Goal: Transaction & Acquisition: Purchase product/service

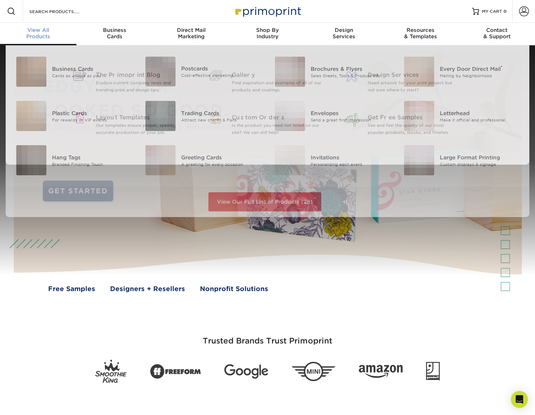
click at [33, 32] on span "View All" at bounding box center [38, 30] width 76 height 6
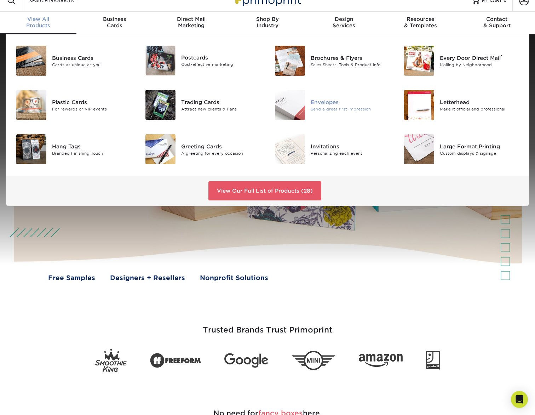
scroll to position [14, 0]
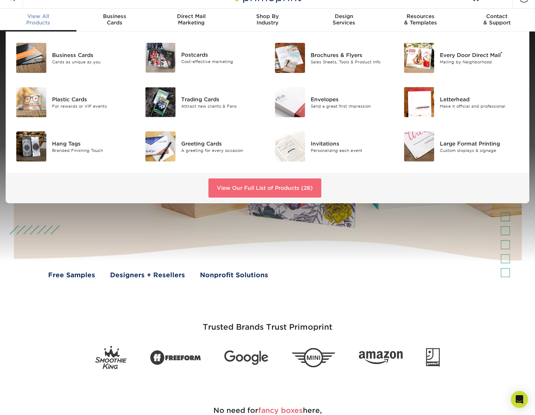
click at [285, 186] on link "View Our Full List of Products (28)" at bounding box center [264, 187] width 113 height 19
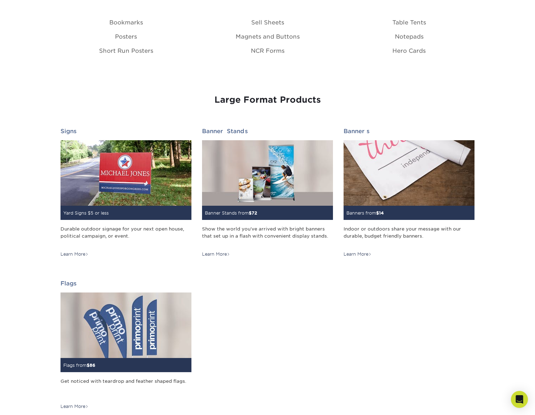
scroll to position [908, 0]
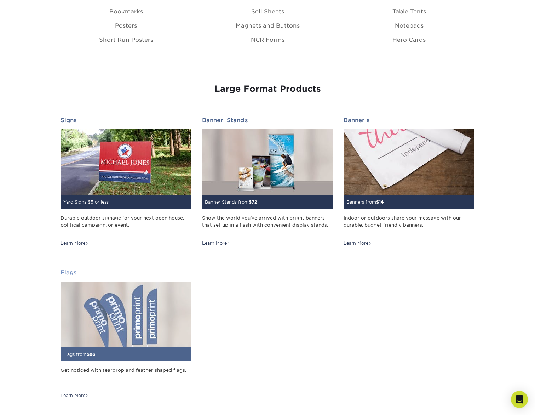
click at [134, 321] on img at bounding box center [126, 313] width 131 height 65
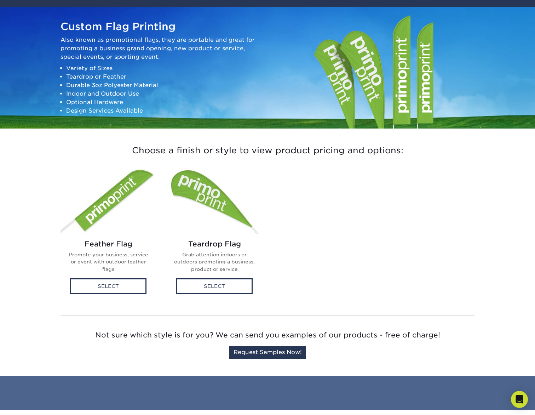
scroll to position [62, 0]
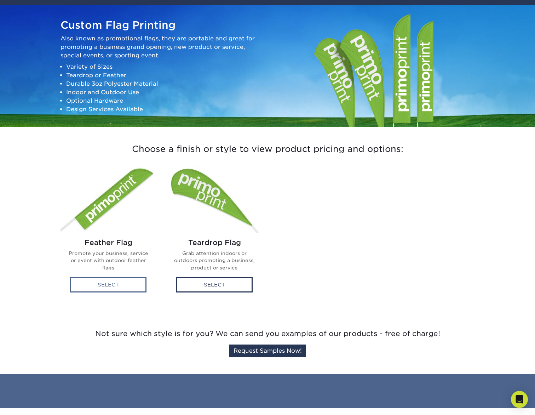
click at [124, 285] on div "Select" at bounding box center [108, 285] width 76 height 16
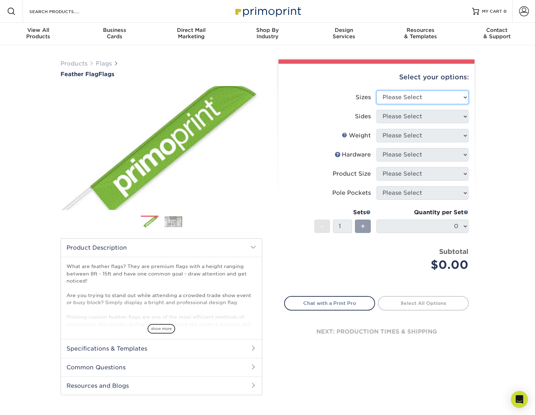
click at [442, 97] on select "Please Select 24" x 36" 24" x 81" 32" x 70" 32" x 99" 32" x 123" 36" x 123" 37"…" at bounding box center [423, 97] width 92 height 13
click at [461, 93] on select "Please Select 24" x 36" 24" x 81" 32" x 70" 32" x 99" 32" x 123" 36" x 123" 37"…" at bounding box center [423, 97] width 92 height 13
click at [461, 96] on select "Please Select 24" x 36" 24" x 81" 32" x 70" 32" x 99" 32" x 123" 36" x 123" 37"…" at bounding box center [423, 97] width 92 height 13
click at [460, 99] on select "Please Select 24" x 36" 24" x 81" 32" x 70" 32" x 99" 32" x 123" 36" x 123" 37"…" at bounding box center [423, 97] width 92 height 13
click at [506, 208] on div "Products Flags Feather Flag Flags Previous" at bounding box center [267, 234] width 535 height 378
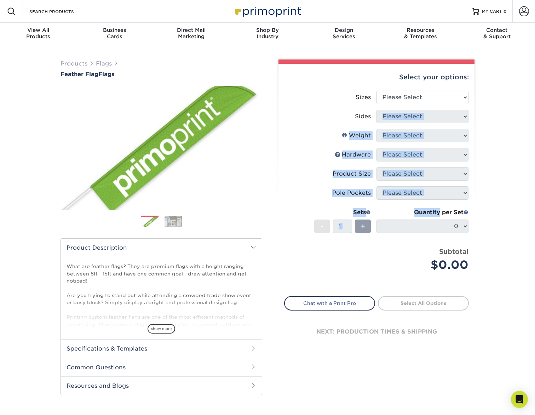
drag, startPoint x: 488, startPoint y: 137, endPoint x: 484, endPoint y: 119, distance: 18.3
click at [484, 119] on div "Products Flags Feather Flag Flags Previous" at bounding box center [267, 234] width 535 height 378
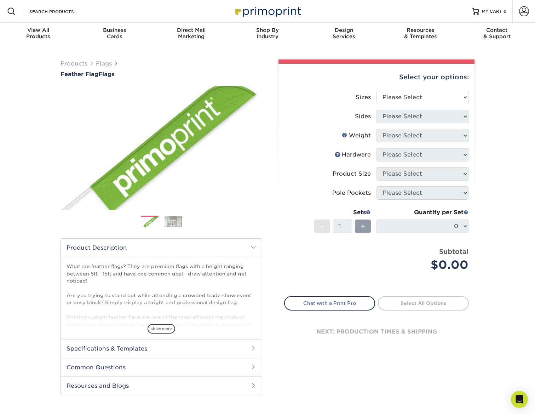
click at [484, 119] on div "Products Flags Feather Flag Flags Previous" at bounding box center [267, 234] width 535 height 378
click at [454, 91] on select "Please Select 24" x 36" 24" x 81" 32" x 70" 32" x 99" 32" x 123" 36" x 123" 37"…" at bounding box center [423, 97] width 92 height 13
select select "37.00x161.00"
click at [377, 91] on select "Please Select 24" x 36" 24" x 81" 32" x 70" 32" x 99" 32" x 123" 36" x 123" 37"…" at bounding box center [423, 97] width 92 height 13
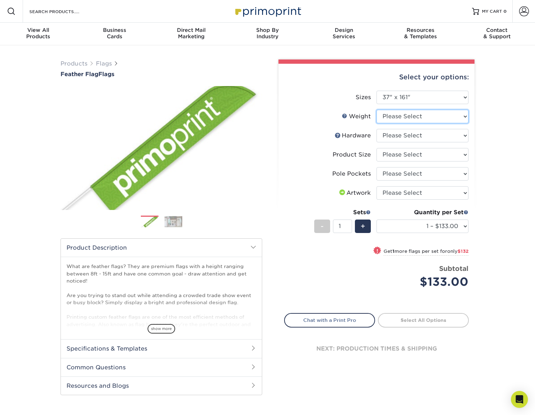
click at [457, 114] on select "Please Select 3OZPOLY" at bounding box center [423, 116] width 92 height 13
select select "3OZPOLY"
click at [377, 110] on select "Please Select 3OZPOLY" at bounding box center [423, 116] width 92 height 13
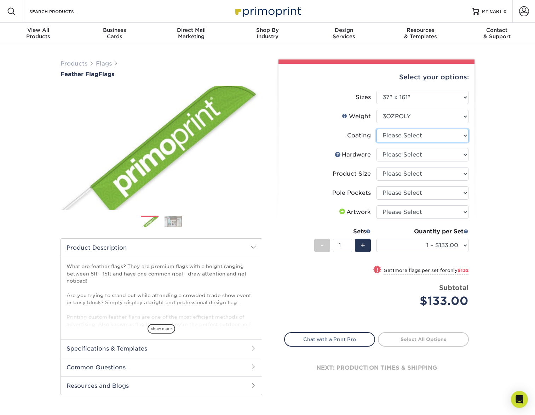
click at [459, 136] on select at bounding box center [423, 135] width 92 height 13
select select "3e7618de-abca-4bda-9f97-8b9129e913d8"
click at [377, 129] on select at bounding box center [423, 135] width 92 height 13
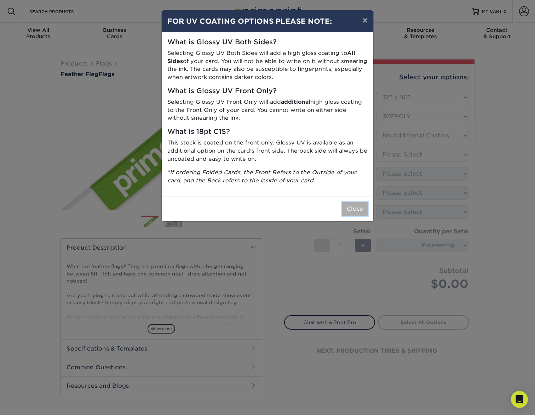
click at [360, 208] on button "Close" at bounding box center [354, 208] width 25 height 13
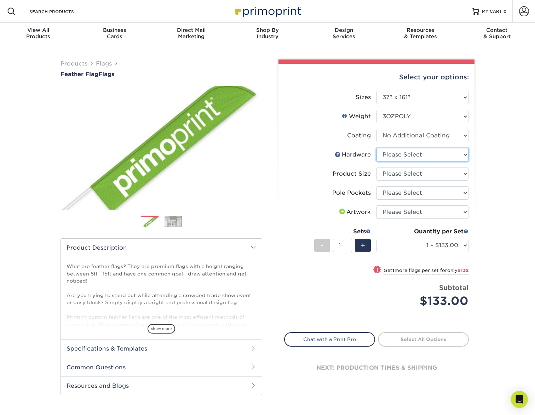
click at [460, 156] on select "Please Select 15ft Indoor Cross Base 15ft Outdoor Ground Stake None (Pole Not I…" at bounding box center [423, 154] width 92 height 13
select select "c2a1b56e-9c1a-4b14-a961-73034b6c5d90"
click at [377, 148] on select "Please Select 15ft Indoor Cross Base 15ft Outdoor Ground Stake None (Pole Not I…" at bounding box center [423, 154] width 92 height 13
click at [461, 174] on select "Please Select 15ft" at bounding box center [423, 173] width 92 height 13
select select "99bb4623-8c84-43a6-8397-8d47887ffe4a"
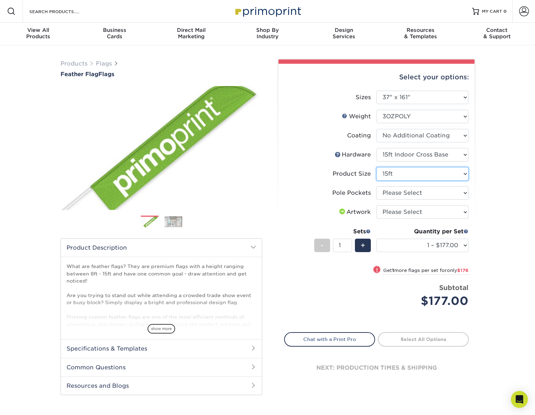
click at [377, 167] on select "Please Select 15ft" at bounding box center [423, 173] width 92 height 13
click at [468, 192] on select "Please Select Pole Pocket on Left Pole Pocket on Right" at bounding box center [423, 192] width 92 height 13
select select "17637b51-123c-45a9-814d-5e120dd7374e"
click at [377, 186] on select "Please Select Pole Pocket on Left Pole Pocket on Right" at bounding box center [423, 192] width 92 height 13
click at [458, 211] on select "Please Select I will upload files I need a design - $50" at bounding box center [423, 211] width 92 height 13
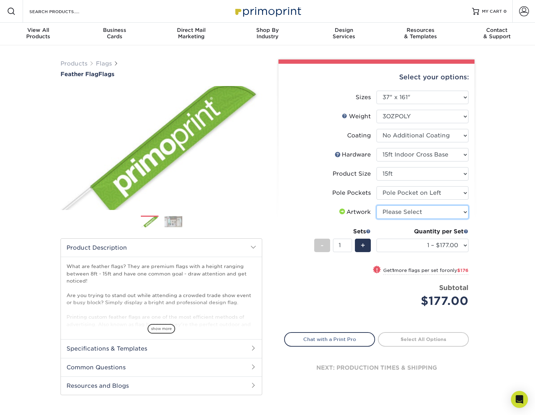
select select "upload"
click at [377, 205] on select "Please Select I will upload files I need a design - $50" at bounding box center [423, 211] width 92 height 13
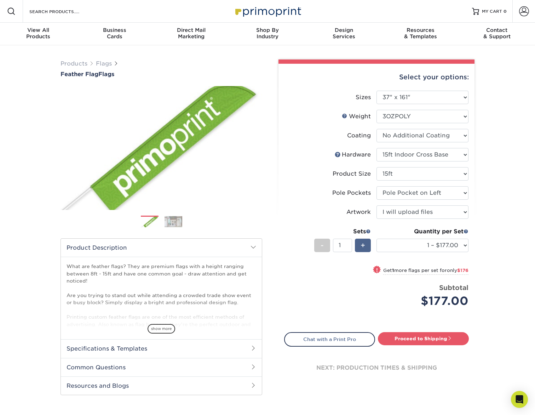
click at [365, 247] on div "+" at bounding box center [363, 245] width 16 height 13
type input "2"
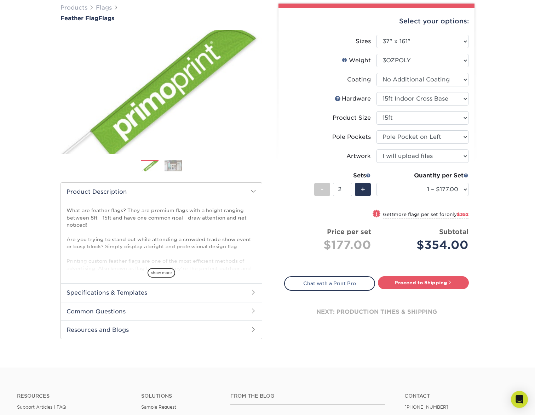
scroll to position [58, 0]
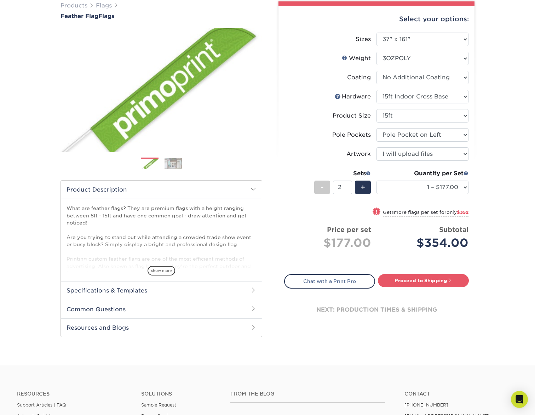
click at [442, 307] on div "next: production times & shipping" at bounding box center [376, 309] width 185 height 42
click at [428, 281] on link "Proceed to Shipping" at bounding box center [423, 280] width 91 height 13
type input "Set 1"
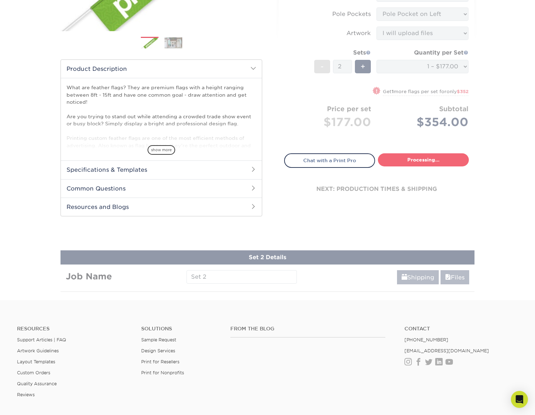
select select "2b8d077a-f1c6-4520-b409-ffbb73e18c93"
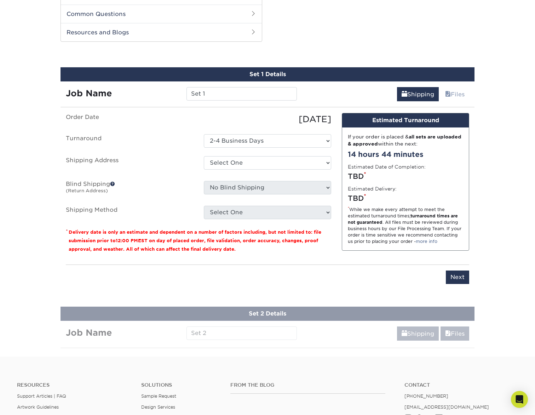
scroll to position [360, 0]
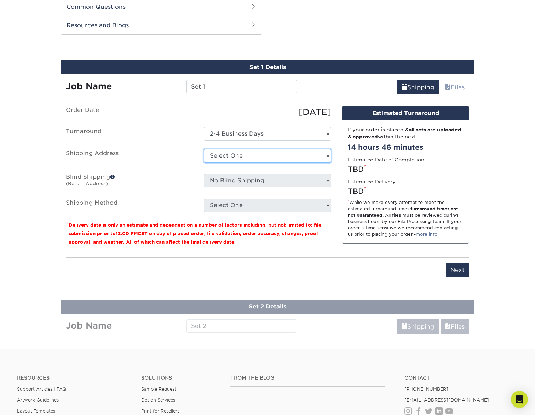
click at [327, 153] on select "Select One + Add New Address - Login" at bounding box center [267, 155] width 127 height 13
select select "newaddress"
click at [204, 149] on select "Select One + Add New Address - Login" at bounding box center [267, 155] width 127 height 13
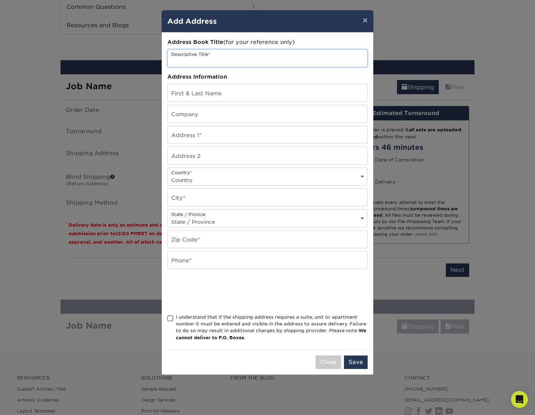
click at [243, 64] on input "text" at bounding box center [268, 58] width 200 height 17
type input "[PERSON_NAME]"
click at [332, 367] on button "Close" at bounding box center [328, 361] width 25 height 13
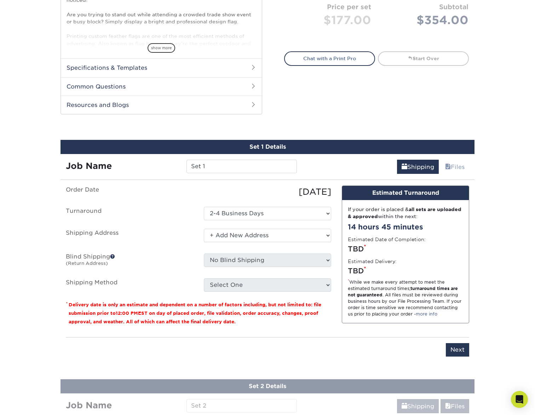
scroll to position [0, 0]
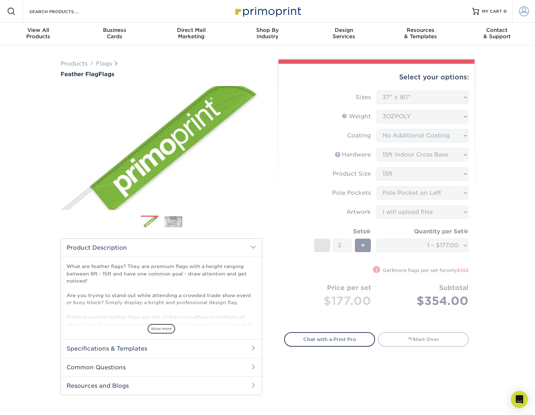
click at [522, 14] on span at bounding box center [524, 11] width 10 height 10
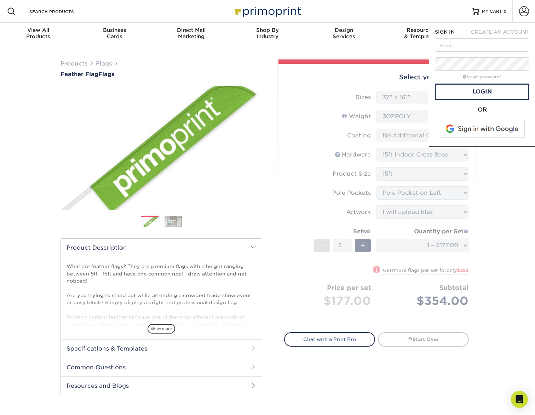
click at [501, 162] on div "Products Flags Feather Flag Flags Previous" at bounding box center [267, 377] width 535 height 664
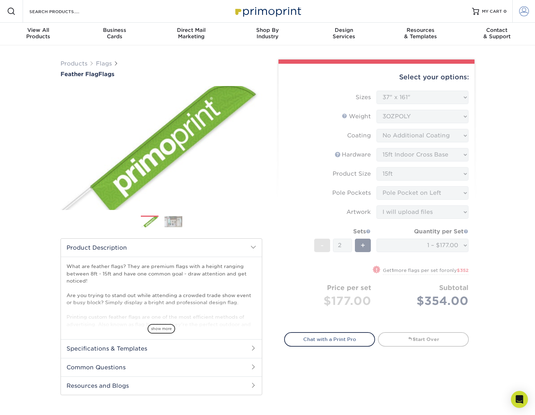
click at [519, 11] on span at bounding box center [524, 11] width 10 height 10
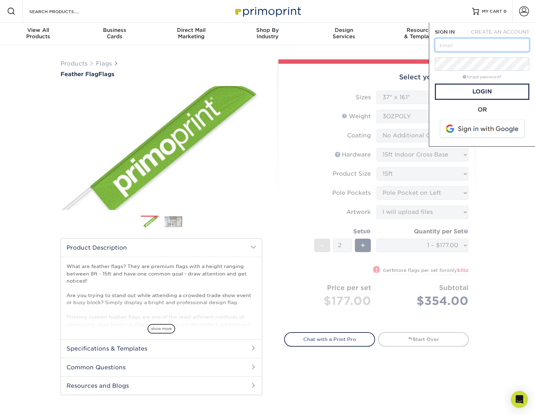
type input "nchelliah@outlook.com"
click at [483, 94] on link "Login" at bounding box center [482, 92] width 94 height 16
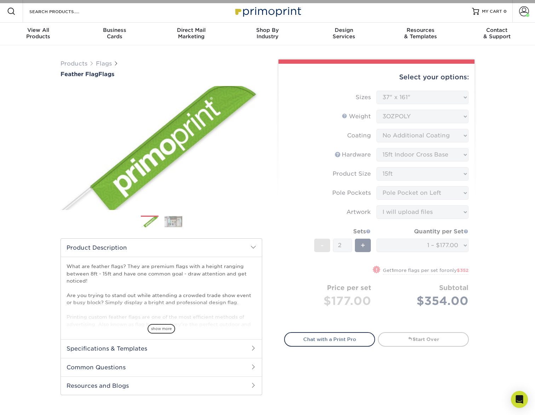
click at [497, 116] on div "Products Flags Feather Flag Flags Previous" at bounding box center [267, 377] width 535 height 664
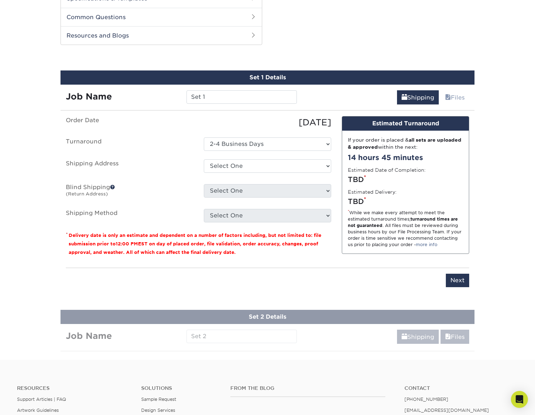
scroll to position [355, 0]
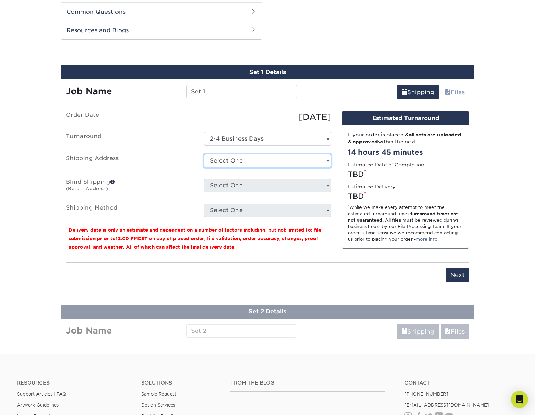
click at [304, 164] on select "Select One 7905 ALLOWAY LN, BELTSVILLE, MD + Add New Address" at bounding box center [267, 160] width 127 height 13
select select "148597"
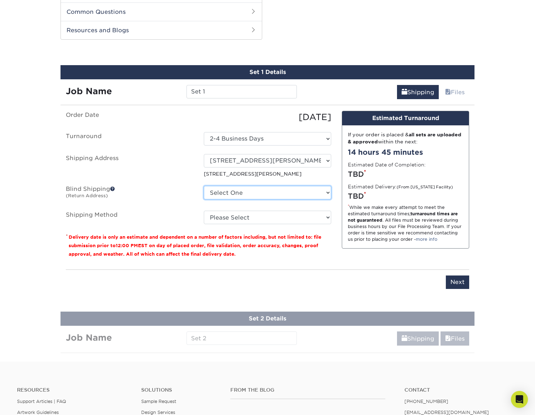
click at [300, 190] on select "Select One 7905 ALLOWAY LN, BELTSVILLE, MD + Add New Address" at bounding box center [267, 192] width 127 height 13
select select "148597"
click at [204, 186] on select "Select One 7905 ALLOWAY LN, BELTSVILLE, MD + Add New Address" at bounding box center [267, 192] width 127 height 13
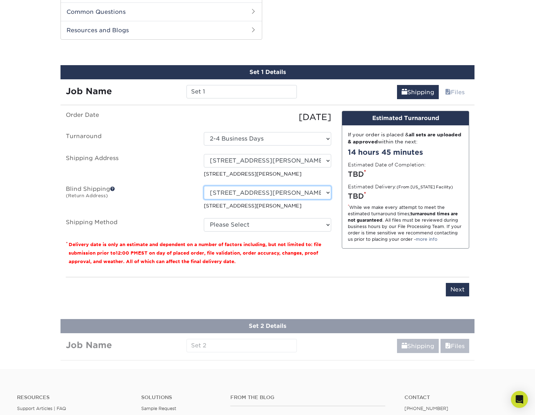
click at [310, 195] on select "Select One 7905 ALLOWAY LN, BELTSVILLE, MD + Add New Address" at bounding box center [267, 192] width 127 height 13
click at [273, 217] on ul "Order Date 08/20/2025 Turnaround Select One 2-4 Business Days Shipping Address …" at bounding box center [198, 171] width 265 height 121
click at [279, 224] on select "Please Select Ground Shipping (+$38.16) 3 Day Shipping Service (+$41.98) 2 Day …" at bounding box center [267, 224] width 127 height 13
select select "13"
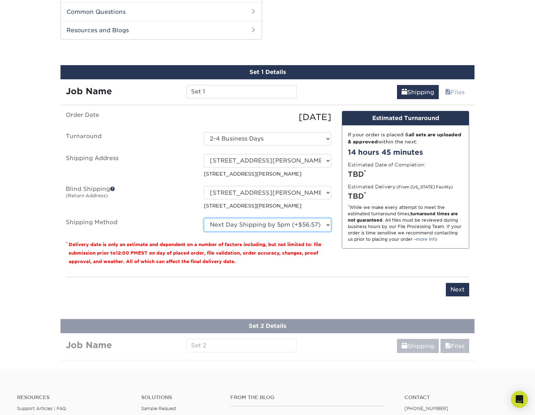
click at [204, 218] on select "Please Select Ground Shipping (+$38.16) 3 Day Shipping Service (+$41.98) 2 Day …" at bounding box center [267, 224] width 127 height 13
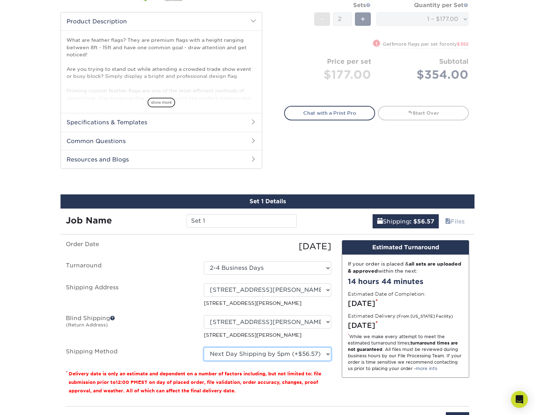
scroll to position [227, 0]
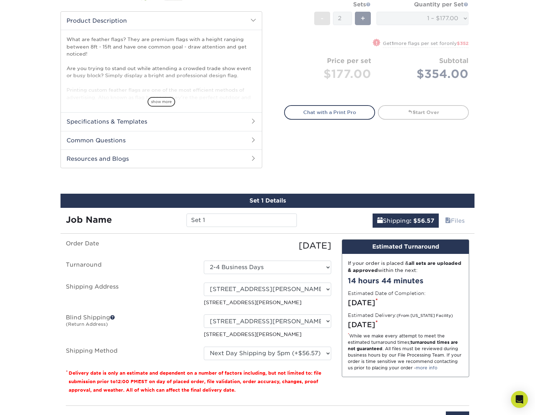
click at [251, 119] on span at bounding box center [254, 121] width 6 height 6
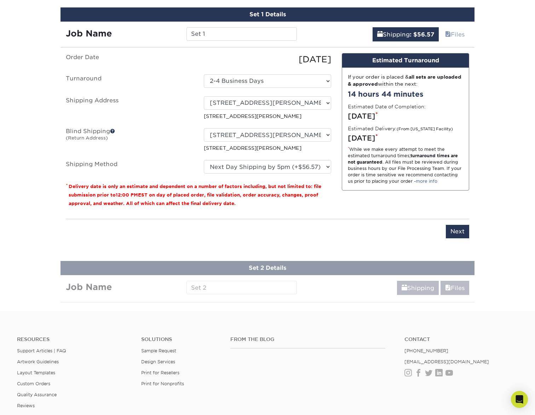
scroll to position [499, 0]
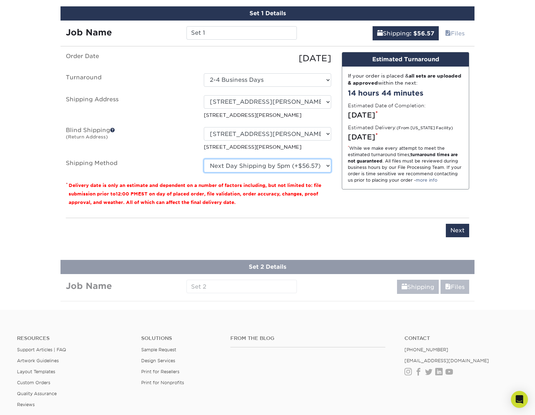
click at [270, 163] on select "Please Select Ground Shipping (+$38.16) 3 Day Shipping Service (+$41.98) 2 Day …" at bounding box center [267, 165] width 127 height 13
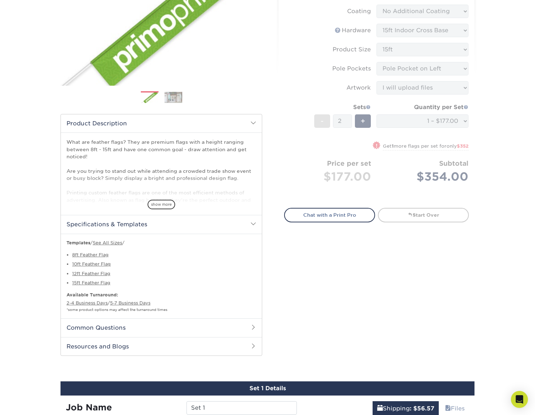
scroll to position [133, 0]
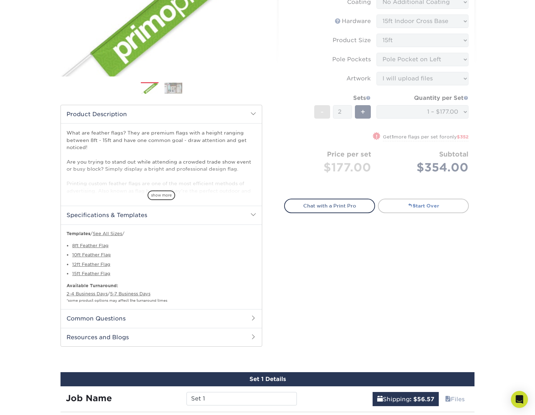
click at [429, 208] on link "Start Over" at bounding box center [423, 206] width 91 height 14
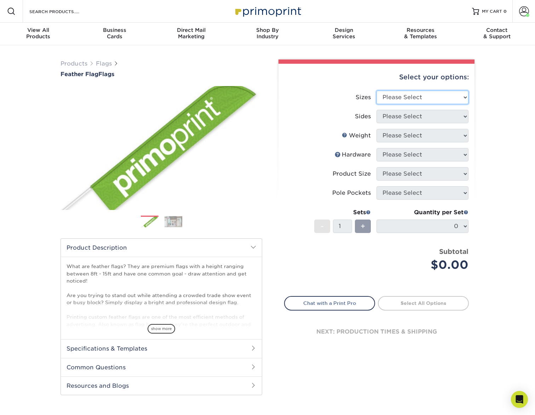
click at [428, 95] on select "Please Select 24" x 36" 24" x 81" 32" x 70" 32" x 99" 32" x 123" 36" x 123" 37"…" at bounding box center [423, 97] width 92 height 13
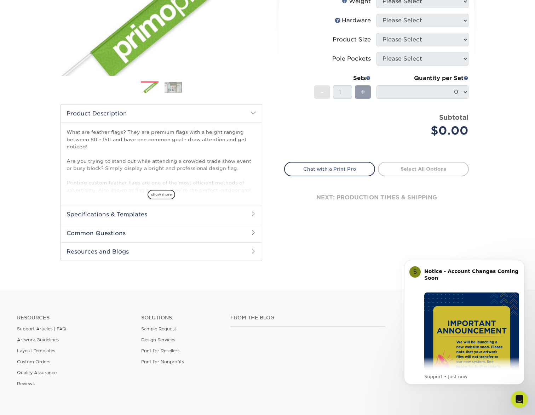
scroll to position [216, 0]
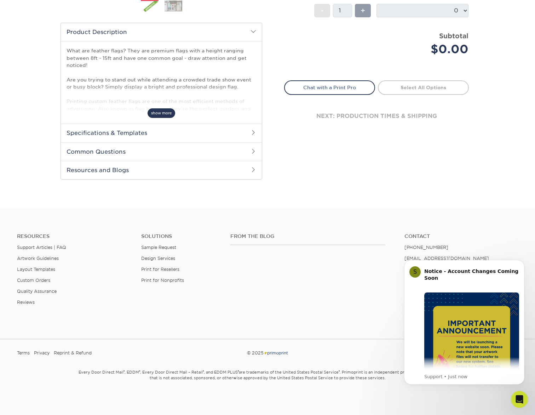
click at [157, 114] on span "show more" at bounding box center [162, 113] width 28 height 10
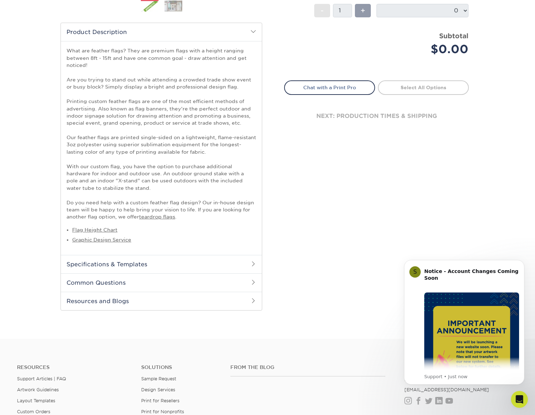
click at [184, 264] on h2 "Specifications & Templates" at bounding box center [161, 264] width 201 height 18
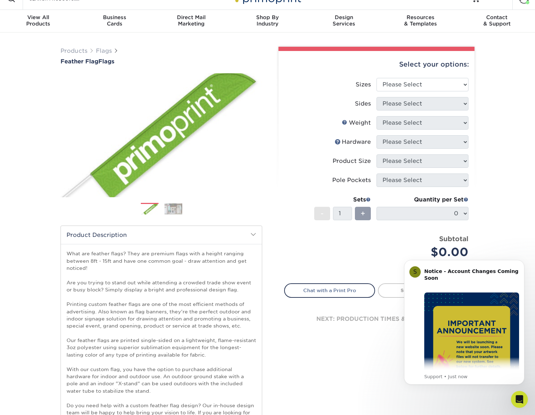
scroll to position [0, 0]
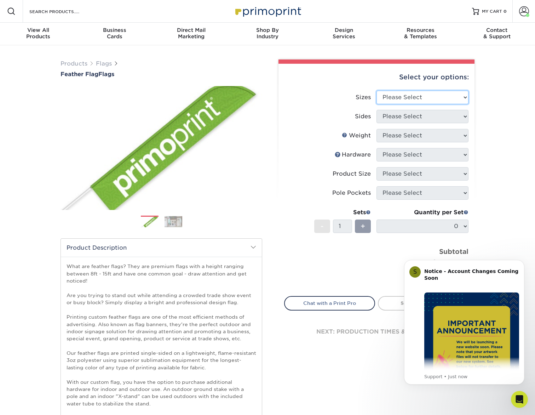
click at [459, 94] on select "Please Select 24" x 36" 24" x 81" 32" x 70" 32" x 99" 32" x 123" 36" x 123" 37"…" at bounding box center [423, 97] width 92 height 13
select select "57.00x142.00"
click at [377, 91] on select "Please Select 24" x 36" 24" x 81" 32" x 70" 32" x 99" 32" x 123" 36" x 123" 37"…" at bounding box center [423, 97] width 92 height 13
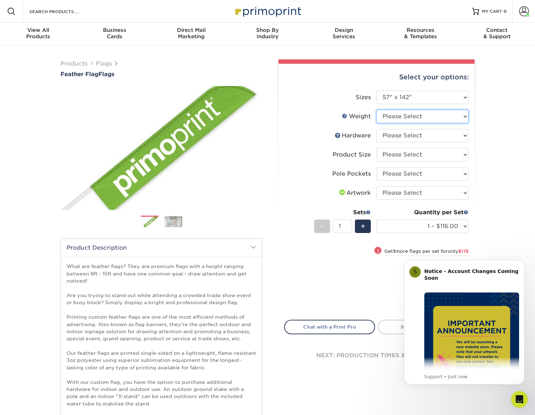
click at [458, 116] on select "Please Select 3OZPOLY" at bounding box center [423, 116] width 92 height 13
select select "3OZPOLY"
click at [377, 110] on select "Please Select 3OZPOLY" at bounding box center [423, 116] width 92 height 13
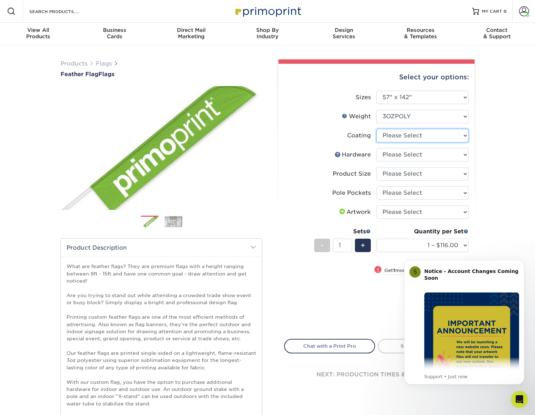
click at [464, 135] on select at bounding box center [423, 135] width 92 height 13
select select "3e7618de-abca-4bda-9f97-8b9129e913d8"
click at [377, 129] on select at bounding box center [423, 135] width 92 height 13
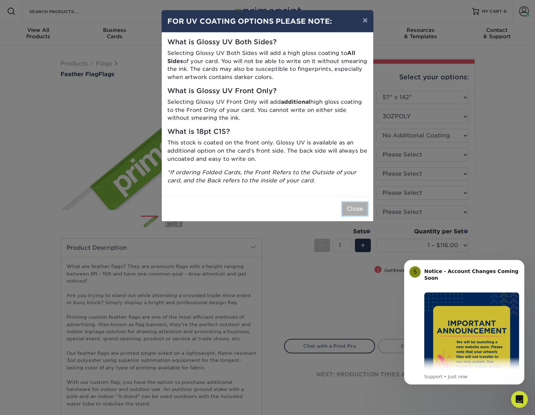
click at [360, 211] on button "Close" at bounding box center [354, 208] width 25 height 13
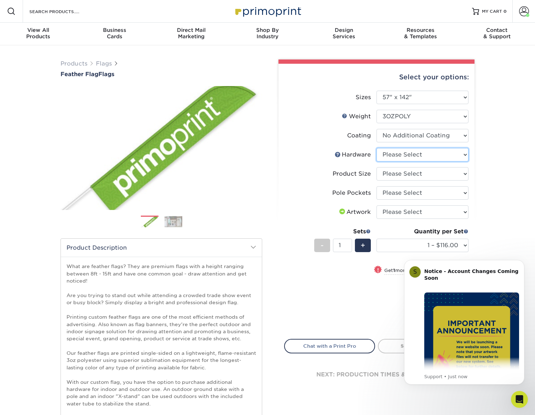
click at [461, 153] on select "Please Select 14ft Indoor Cross Base 14ft Outdoor Ground Stake None (Pole Not I…" at bounding box center [423, 154] width 92 height 13
click at [377, 148] on select "Please Select 14ft Indoor Cross Base 14ft Outdoor Ground Stake None (Pole Not I…" at bounding box center [423, 154] width 92 height 13
click at [448, 155] on select "Please Select 14ft Indoor Cross Base 14ft Outdoor Ground Stake None (Pole Not I…" at bounding box center [423, 154] width 92 height 13
click at [377, 148] on select "Please Select 14ft Indoor Cross Base 14ft Outdoor Ground Stake None (Pole Not I…" at bounding box center [423, 154] width 92 height 13
click at [445, 154] on select "Please Select 14ft Indoor Cross Base 14ft Outdoor Ground Stake None (Pole Not I…" at bounding box center [423, 154] width 92 height 13
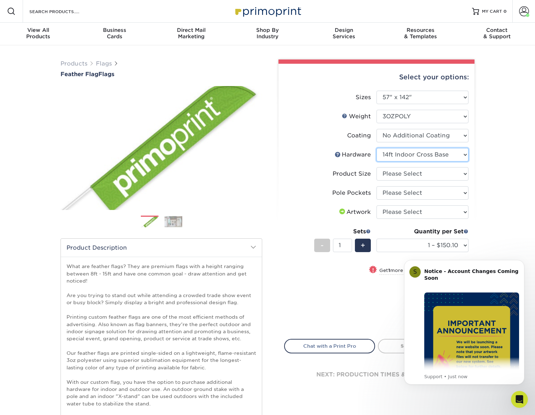
click at [377, 148] on select "Please Select 14ft Indoor Cross Base 14ft Outdoor Ground Stake None (Pole Not I…" at bounding box center [423, 154] width 92 height 13
click at [439, 150] on select "Please Select 14ft Indoor Cross Base 14ft Outdoor Ground Stake None (Pole Not I…" at bounding box center [423, 154] width 92 height 13
select select "e0cd107b-dce6-4795-b045-0047b043af06"
click at [377, 148] on select "Please Select 14ft Indoor Cross Base 14ft Outdoor Ground Stake None (Pole Not I…" at bounding box center [423, 154] width 92 height 13
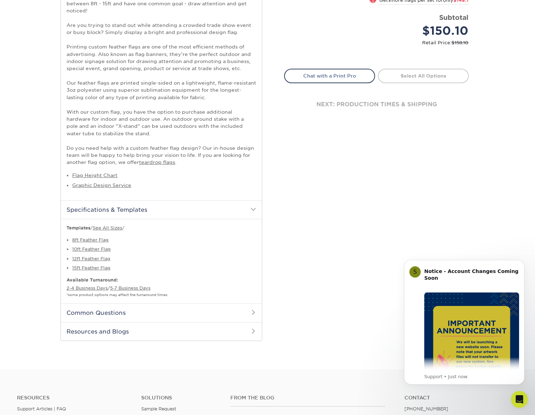
scroll to position [275, 0]
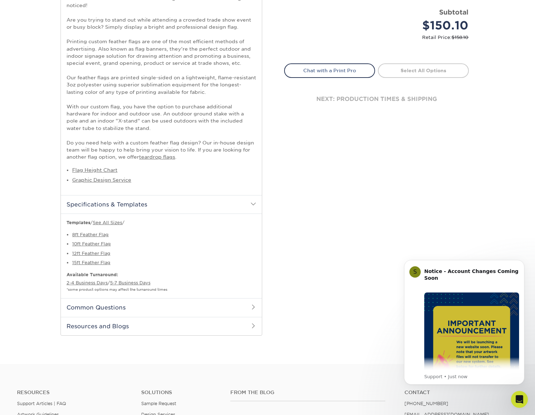
click at [251, 309] on span at bounding box center [254, 307] width 6 height 6
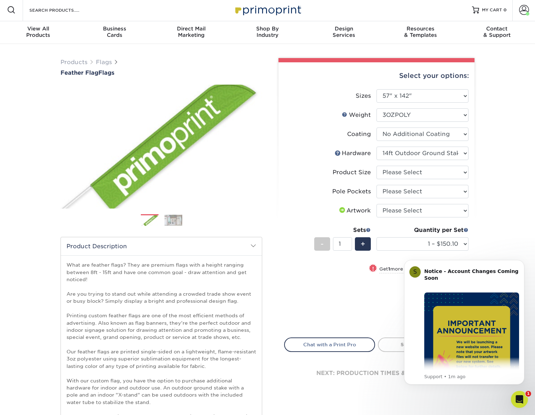
scroll to position [0, 0]
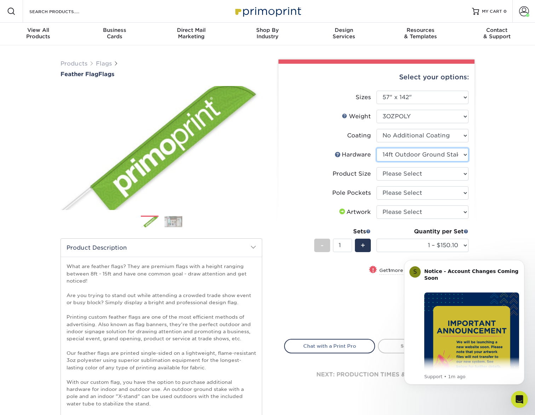
click at [466, 154] on select "Please Select 14ft Indoor Cross Base 14ft Outdoor Ground Stake None (Pole Not I…" at bounding box center [423, 154] width 92 height 13
click at [377, 148] on select "Please Select 14ft Indoor Cross Base 14ft Outdoor Ground Stake None (Pole Not I…" at bounding box center [423, 154] width 92 height 13
click at [455, 174] on select "Please Select 14ft" at bounding box center [423, 173] width 92 height 13
select select "cc5a77e8-ed58-4422-bbca-61734cf90f29"
click at [377, 167] on select "Please Select 14ft" at bounding box center [423, 173] width 92 height 13
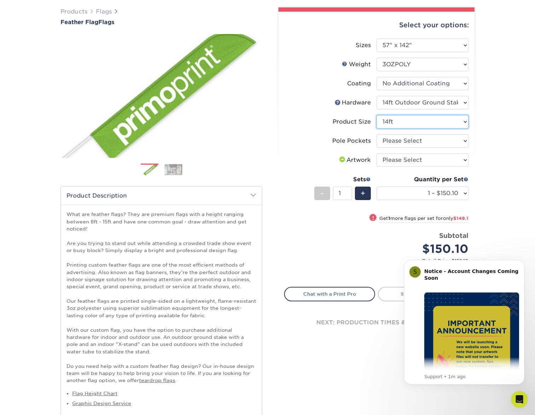
scroll to position [53, 0]
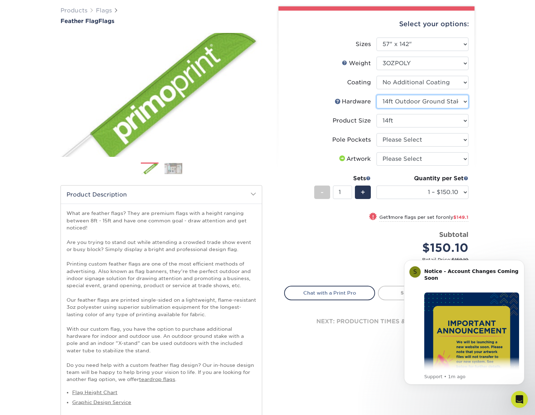
click at [461, 103] on select "Please Select 14ft Indoor Cross Base 14ft Outdoor Ground Stake None (Pole Not I…" at bounding box center [423, 101] width 92 height 13
click at [377, 95] on select "Please Select 14ft Indoor Cross Base 14ft Outdoor Ground Stake None (Pole Not I…" at bounding box center [423, 101] width 92 height 13
click at [458, 104] on select "Please Select 14ft Indoor Cross Base 14ft Outdoor Ground Stake None (Pole Not I…" at bounding box center [423, 101] width 92 height 13
select select "e0cd107b-dce6-4795-b045-0047b043af06"
click at [377, 95] on select "Please Select 14ft Indoor Cross Base 14ft Outdoor Ground Stake None (Pole Not I…" at bounding box center [423, 101] width 92 height 13
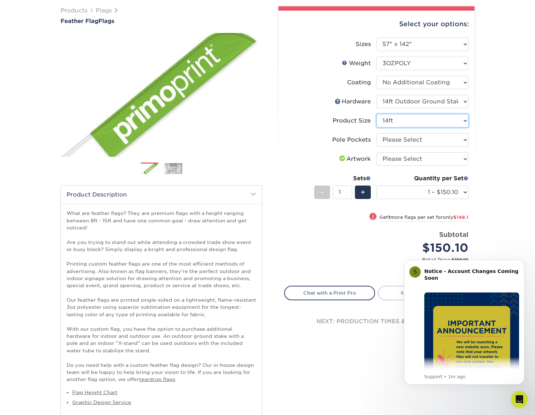
click at [444, 121] on select "Please Select 14ft" at bounding box center [423, 120] width 92 height 13
click at [377, 114] on select "Please Select 14ft" at bounding box center [423, 120] width 92 height 13
click at [452, 142] on select "Please Select Pole Pocket on Left Pole Pocket on Right" at bounding box center [423, 139] width 92 height 13
select select "17637b51-123c-45a9-814d-5e120dd7374e"
click at [377, 133] on select "Please Select Pole Pocket on Left Pole Pocket on Right" at bounding box center [423, 139] width 92 height 13
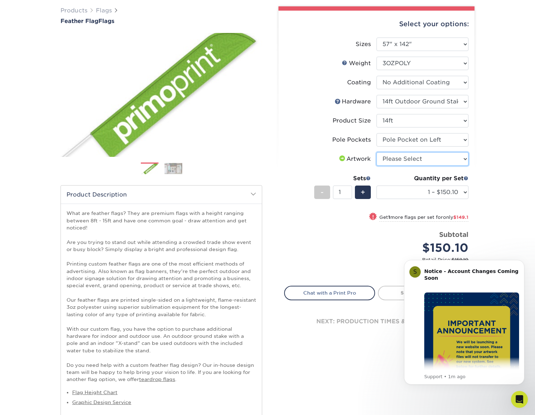
click at [455, 159] on select "Please Select I will upload files I need a design - $50" at bounding box center [423, 158] width 92 height 13
select select "upload"
click at [377, 152] on select "Please Select I will upload files I need a design - $50" at bounding box center [423, 158] width 92 height 13
click at [363, 195] on span "+" at bounding box center [363, 192] width 5 height 11
type input "2"
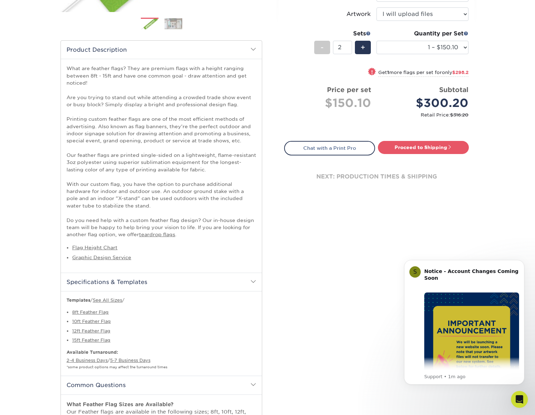
scroll to position [204, 0]
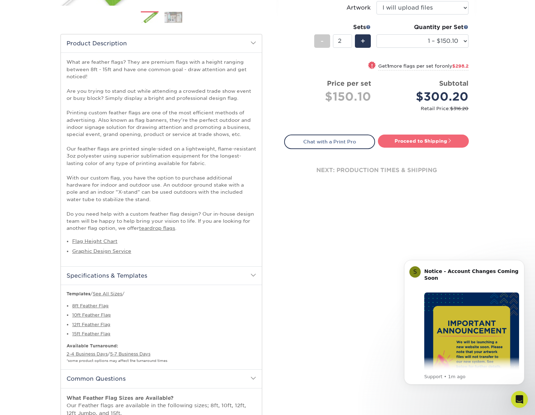
click at [414, 139] on link "Proceed to Shipping" at bounding box center [423, 140] width 91 height 13
type input "Set 1"
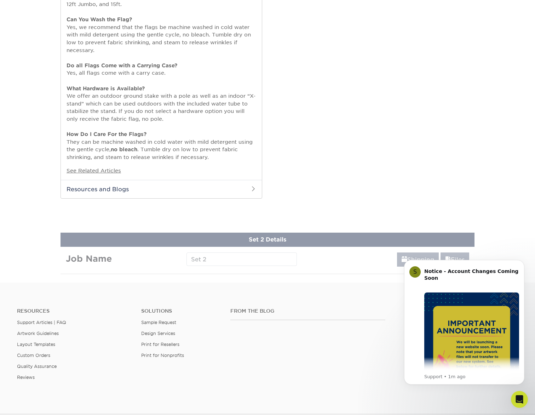
select select "feac8db7-1317-47c3-ab40-45aab11de040"
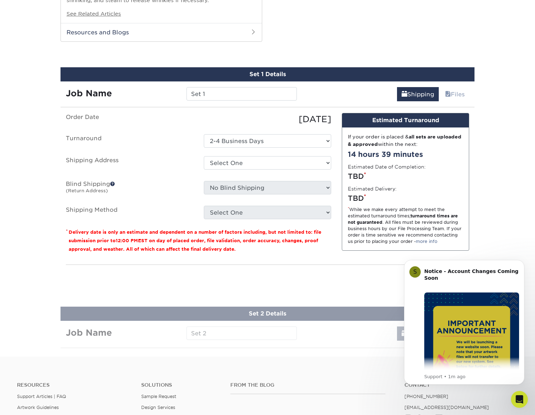
scroll to position [777, 0]
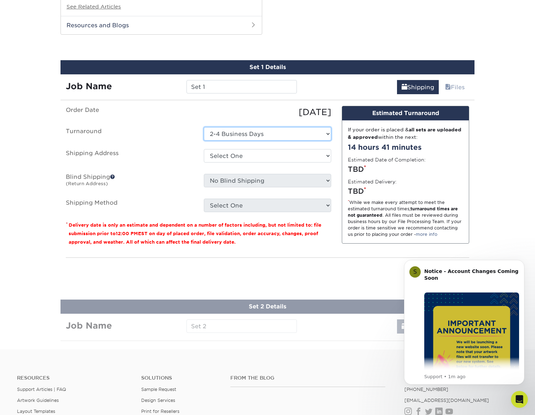
click at [282, 131] on select "Select One 2-4 Business Days" at bounding box center [267, 133] width 127 height 13
click at [204, 127] on select "Select One 2-4 Business Days" at bounding box center [267, 133] width 127 height 13
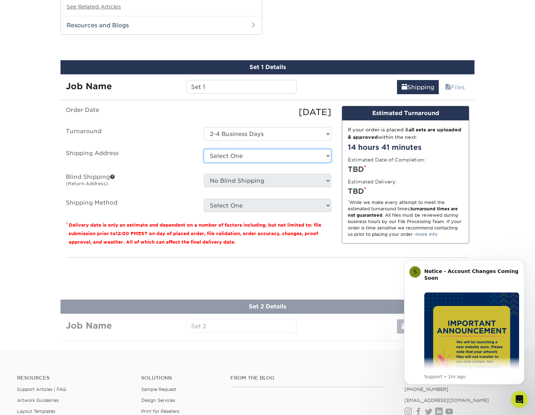
click at [288, 155] on select "Select One Home + Add New Address" at bounding box center [267, 155] width 127 height 13
select select "148597"
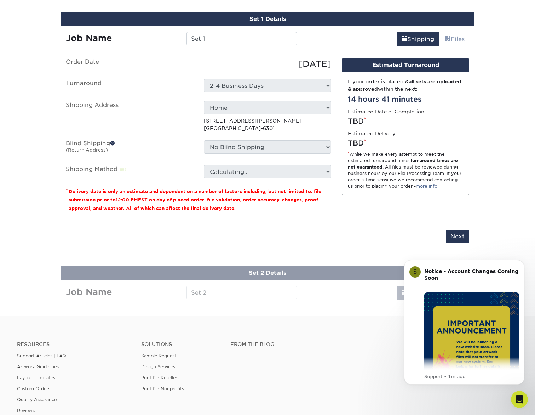
scroll to position [827, 0]
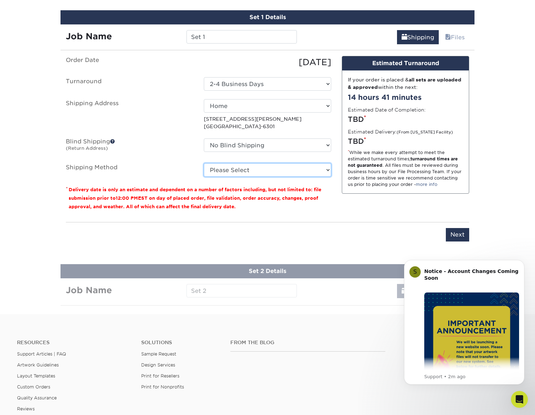
click at [268, 171] on select "Please Select Ground Shipping (+$38.16) 3 Day Shipping Service (+$41.98) 2 Day …" at bounding box center [267, 169] width 127 height 13
select select "01"
click at [204, 163] on select "Please Select Ground Shipping (+$38.16) 3 Day Shipping Service (+$41.98) 2 Day …" at bounding box center [267, 169] width 127 height 13
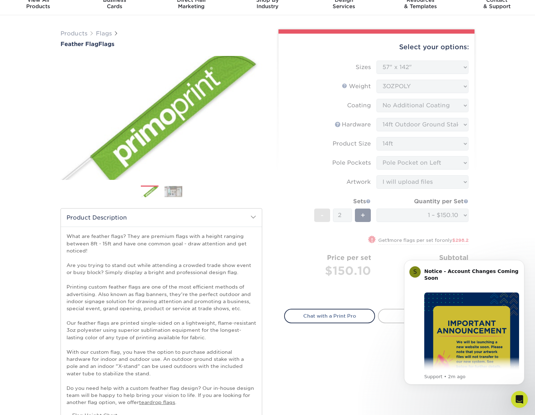
scroll to position [0, 0]
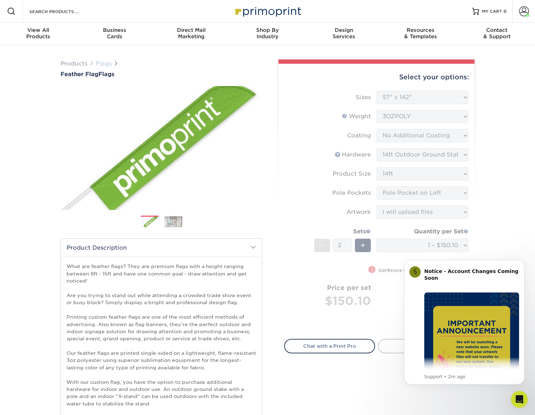
click at [101, 64] on link "Flags" at bounding box center [104, 63] width 16 height 7
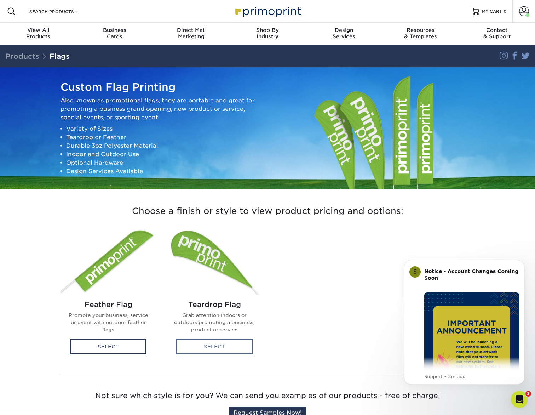
click at [206, 343] on div "Select" at bounding box center [214, 347] width 76 height 16
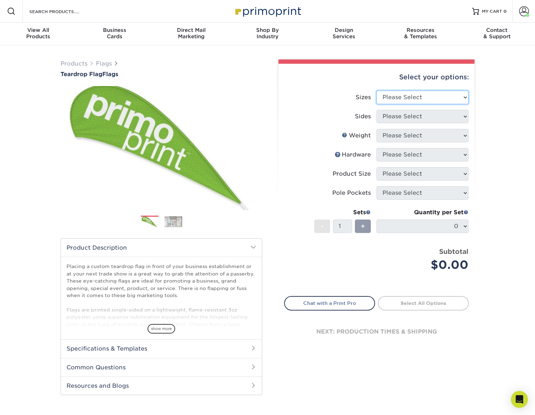
click at [445, 96] on select "Please Select 24" x 36" 24" x 81" 32" x 70" 32" x 99" 32" x 123" 36" x 123" 37"…" at bounding box center [423, 97] width 92 height 13
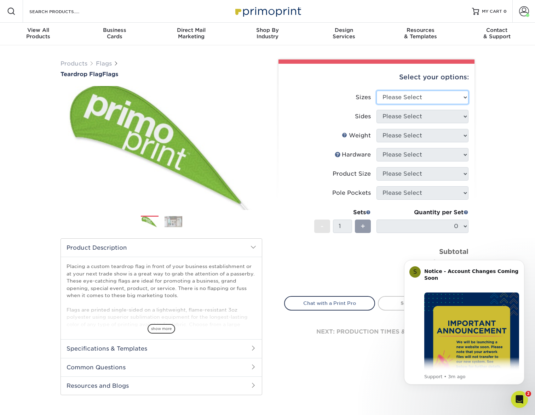
select select "57.00x142.00"
click at [377, 91] on select "Please Select 24" x 36" 24" x 81" 32" x 70" 32" x 99" 32" x 123" 36" x 123" 37"…" at bounding box center [423, 97] width 92 height 13
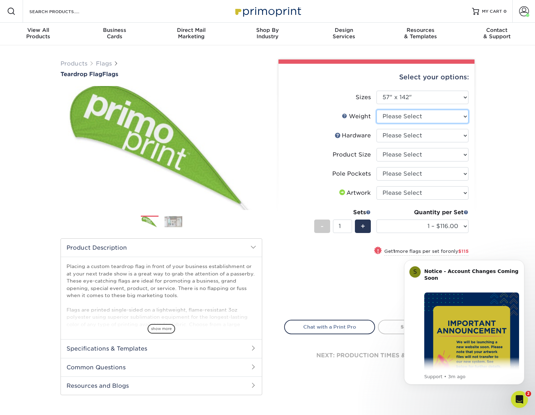
click at [441, 117] on select "Please Select 3OZPOLY" at bounding box center [423, 116] width 92 height 13
select select "3OZPOLY"
click at [377, 110] on select "Please Select 3OZPOLY" at bounding box center [423, 116] width 92 height 13
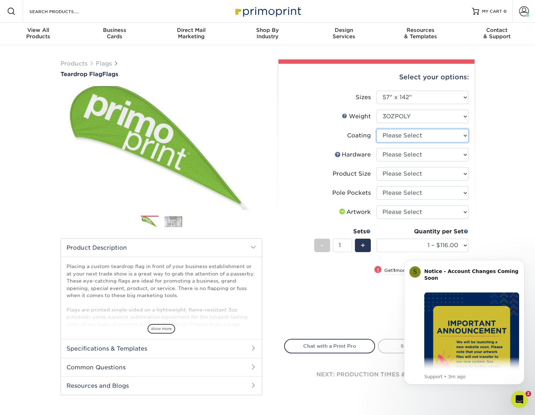
click at [444, 134] on select at bounding box center [423, 135] width 92 height 13
select select "3e7618de-abca-4bda-9f97-8b9129e913d8"
click at [377, 129] on select at bounding box center [423, 135] width 92 height 13
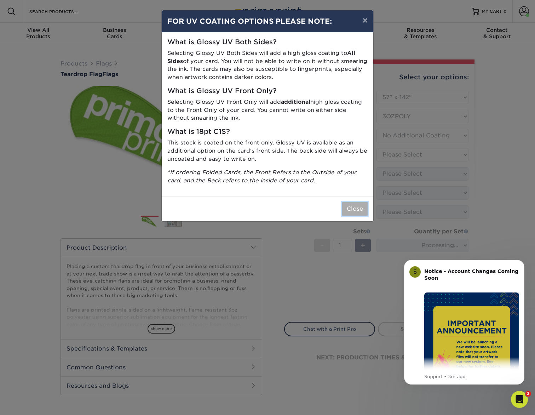
click at [358, 211] on button "Close" at bounding box center [354, 208] width 25 height 13
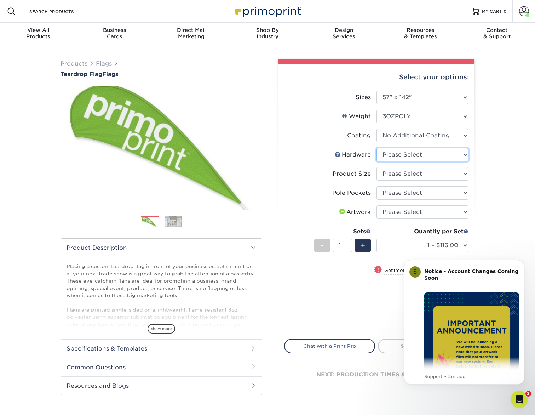
click at [429, 155] on select "Please Select 14ft Indoor Cross Base 14ft Outdoor Ground Stake None (Pole Not I…" at bounding box center [423, 154] width 92 height 13
select select "e0cd107b-dce6-4795-b045-0047b043af06"
click at [377, 148] on select "Please Select 14ft Indoor Cross Base 14ft Outdoor Ground Stake None (Pole Not I…" at bounding box center [423, 154] width 92 height 13
click at [431, 173] on select "Please Select 14ft" at bounding box center [423, 173] width 92 height 13
select select "cc5a77e8-ed58-4422-bbca-61734cf90f29"
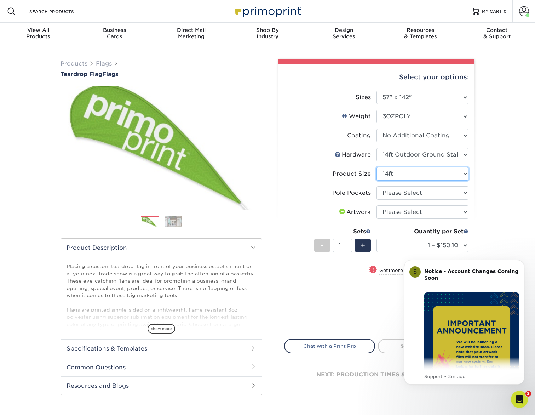
click at [377, 167] on select "Please Select 14ft" at bounding box center [423, 173] width 92 height 13
click at [437, 192] on select "Please Select Pole Pocket on Left Pole Pocket on Right" at bounding box center [423, 192] width 92 height 13
select select "17637b51-123c-45a9-814d-5e120dd7374e"
click at [377, 186] on select "Please Select Pole Pocket on Left Pole Pocket on Right" at bounding box center [423, 192] width 92 height 13
click at [438, 212] on select "Please Select I will upload files I need a design - $50" at bounding box center [423, 211] width 92 height 13
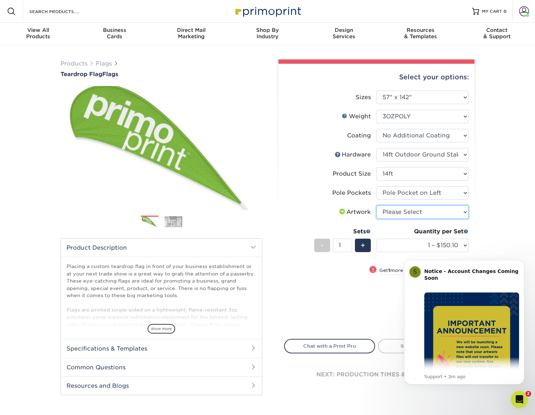
select select "upload"
click at [377, 205] on select "Please Select I will upload files I need a design - $50" at bounding box center [423, 211] width 92 height 13
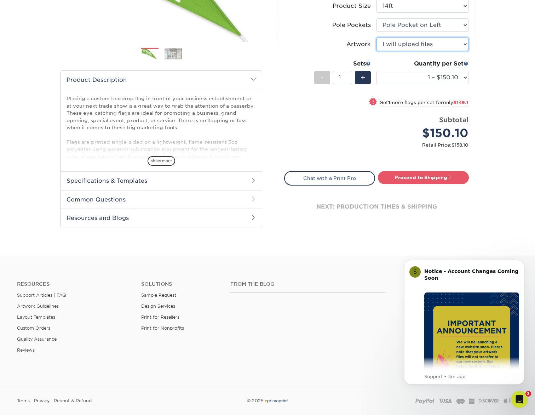
scroll to position [159, 0]
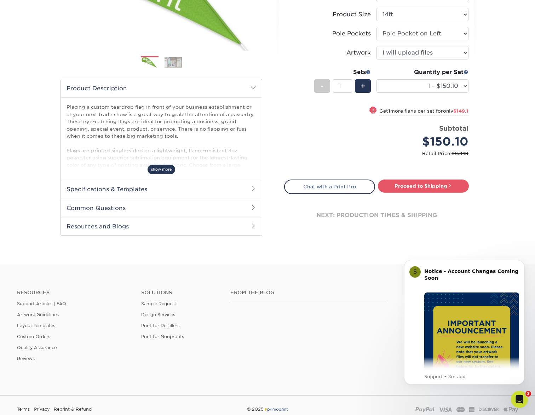
click at [165, 171] on span "show more" at bounding box center [162, 170] width 28 height 10
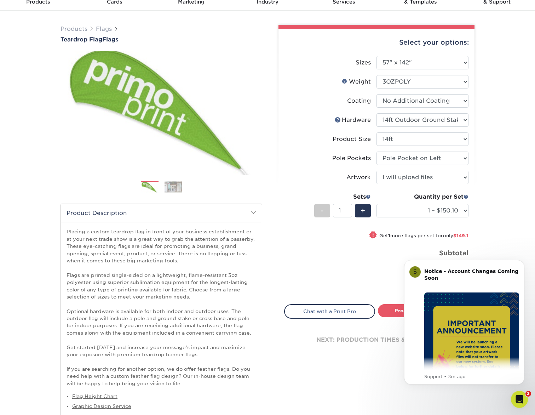
scroll to position [0, 0]
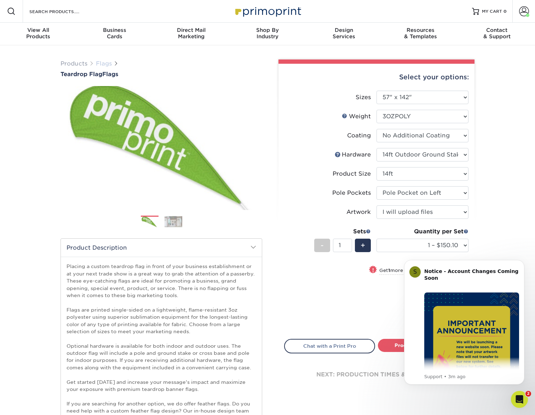
click at [103, 63] on link "Flags" at bounding box center [104, 63] width 16 height 7
